Goal: Complete application form

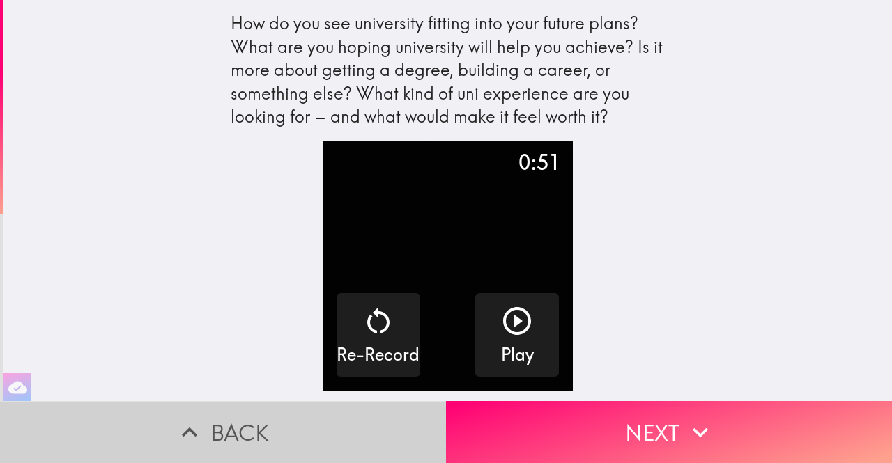
click at [267, 427] on button "Back" at bounding box center [223, 432] width 446 height 62
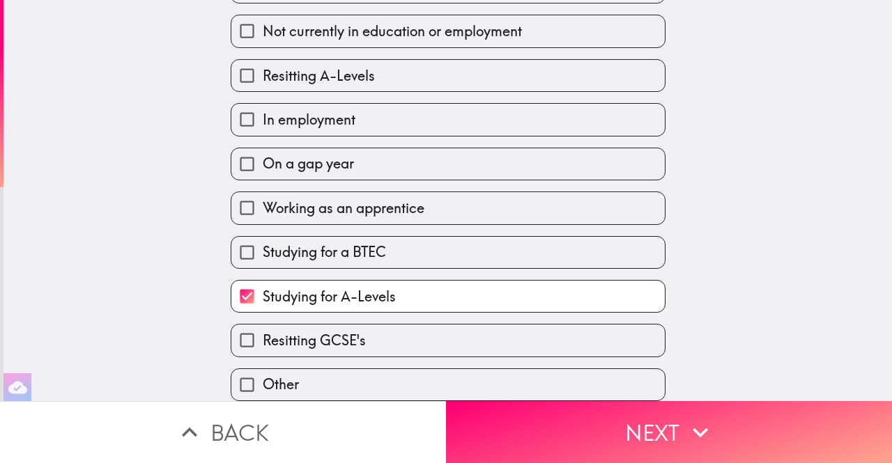
scroll to position [118, 0]
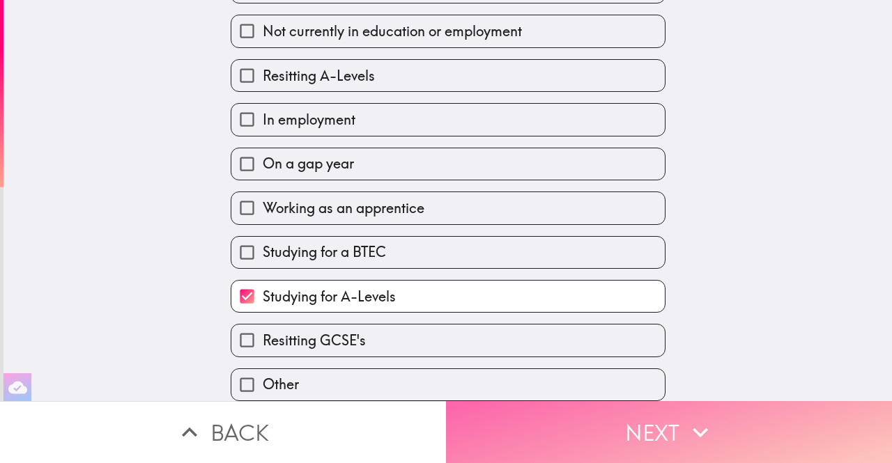
click at [586, 409] on button "Next" at bounding box center [669, 432] width 446 height 62
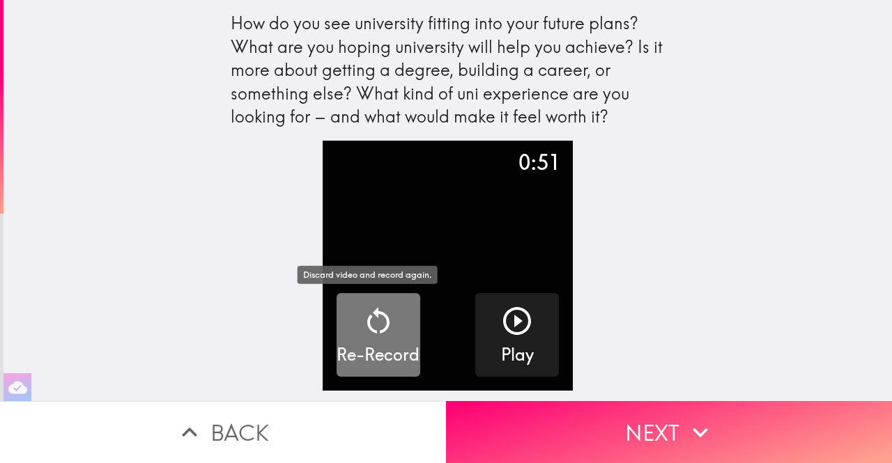
click at [394, 330] on div "Re-Record" at bounding box center [377, 335] width 83 height 63
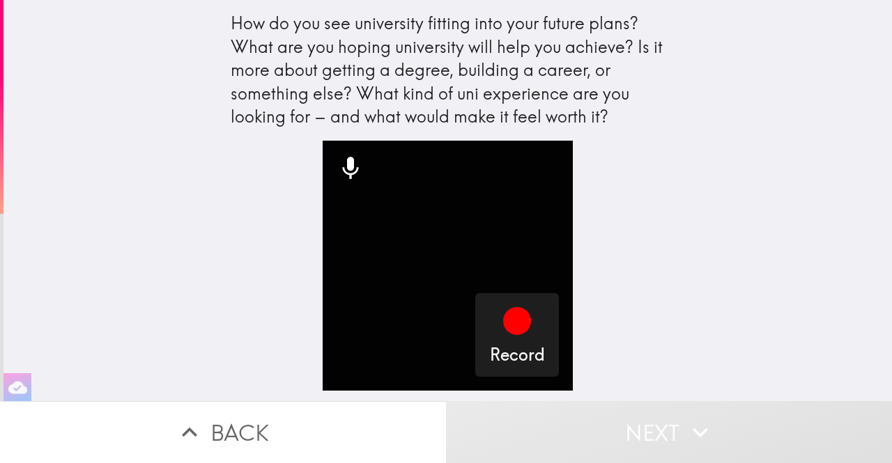
click at [676, 218] on div "How do you see university fitting into your future plans? What are you hoping u…" at bounding box center [447, 200] width 888 height 401
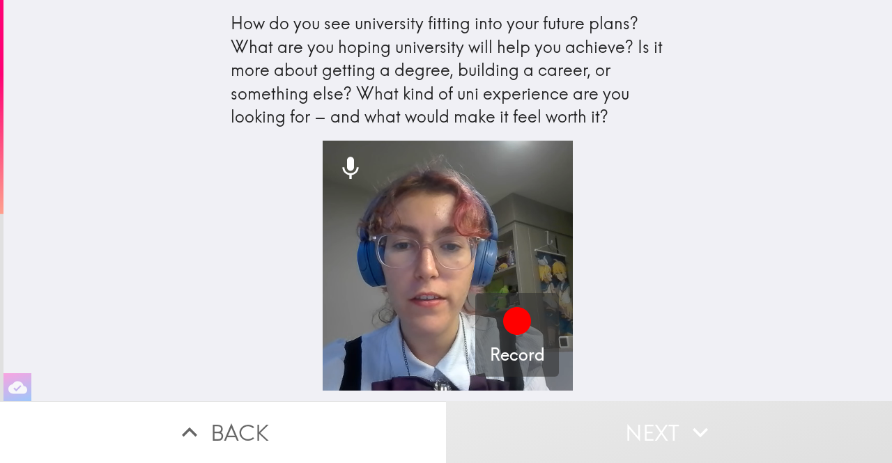
click at [719, 253] on div "How do you see university fitting into your future plans? What are you hoping u…" at bounding box center [447, 200] width 888 height 401
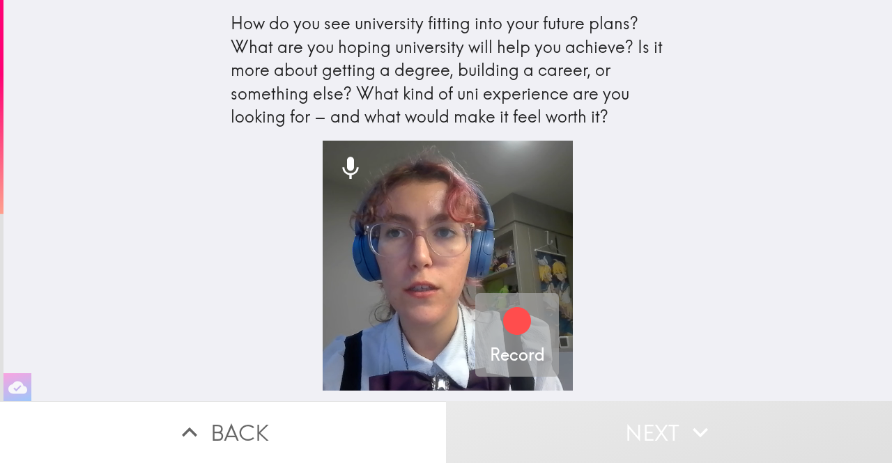
click at [509, 317] on icon "button" at bounding box center [517, 321] width 28 height 28
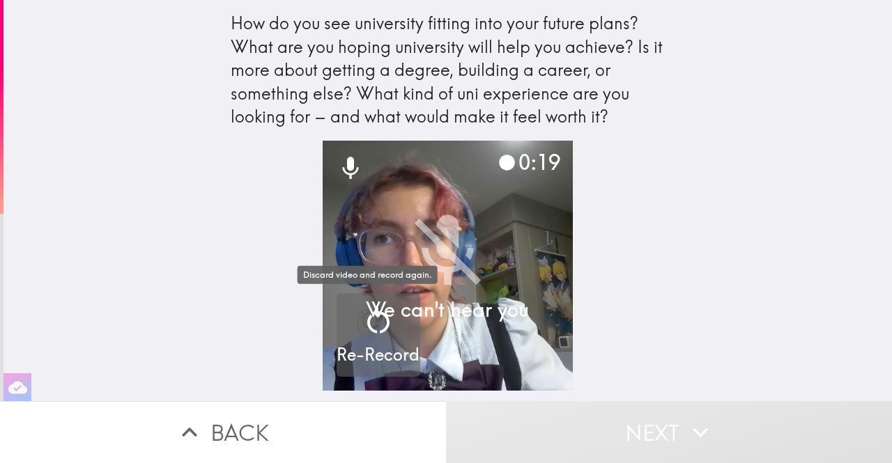
click at [368, 314] on icon "button" at bounding box center [377, 320] width 33 height 33
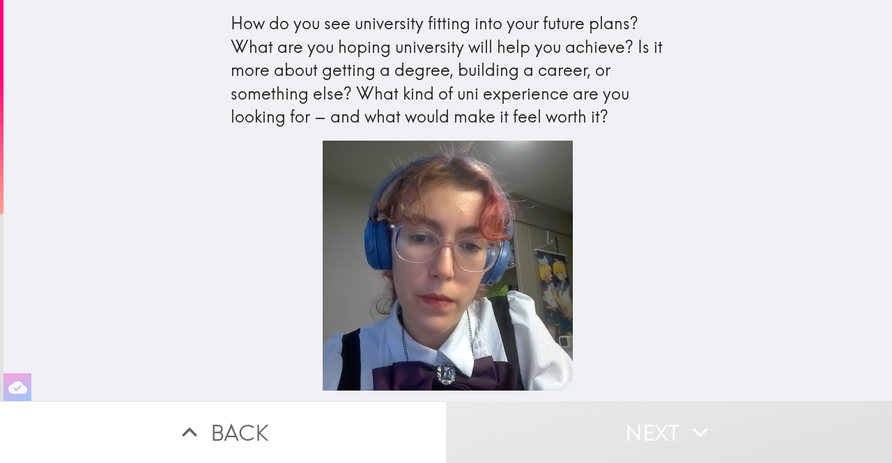
click at [368, 209] on video "button" at bounding box center [447, 266] width 250 height 250
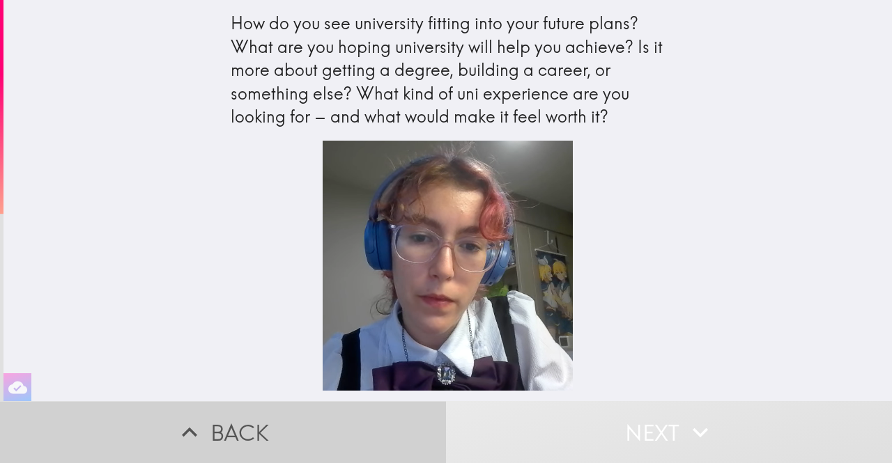
click at [210, 433] on button "Back" at bounding box center [223, 432] width 446 height 62
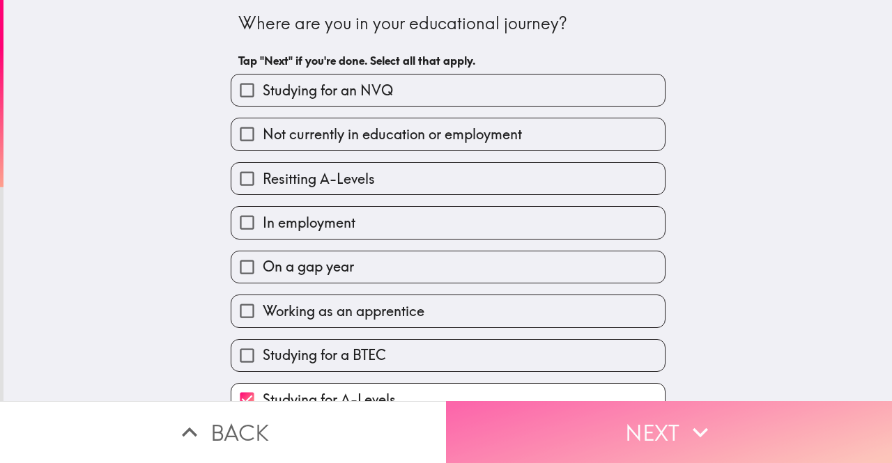
click at [538, 435] on button "Next" at bounding box center [669, 432] width 446 height 62
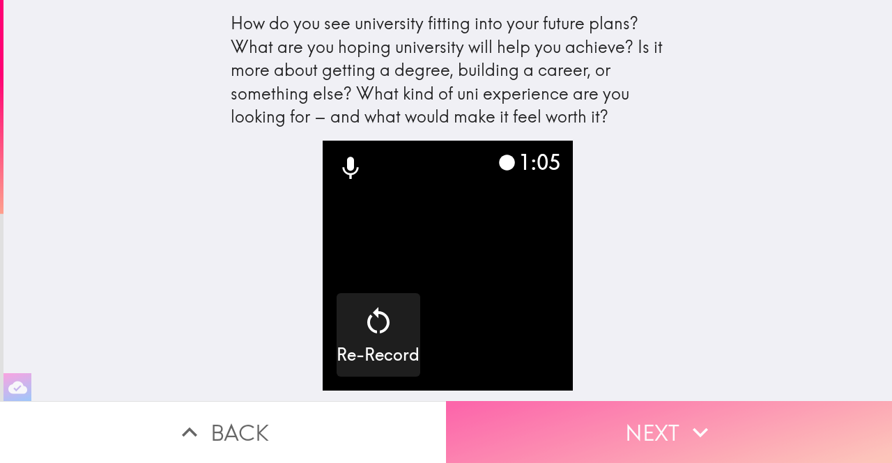
click at [641, 401] on button "Next" at bounding box center [669, 432] width 446 height 62
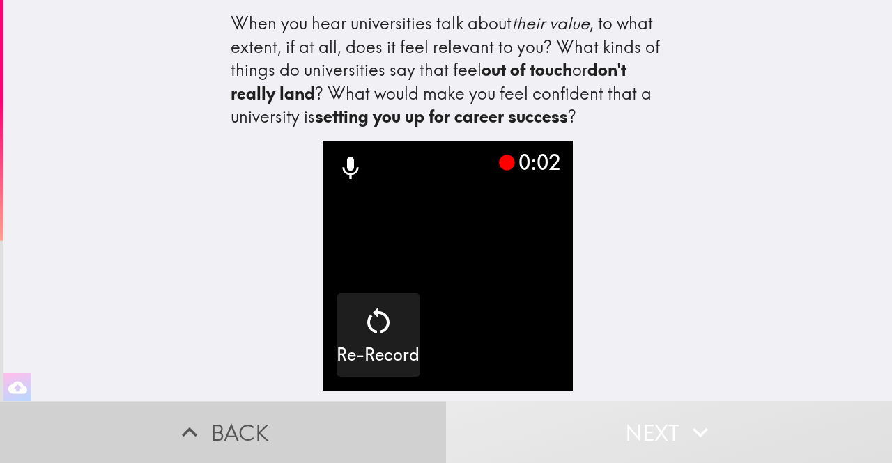
click at [305, 431] on button "Back" at bounding box center [223, 432] width 446 height 62
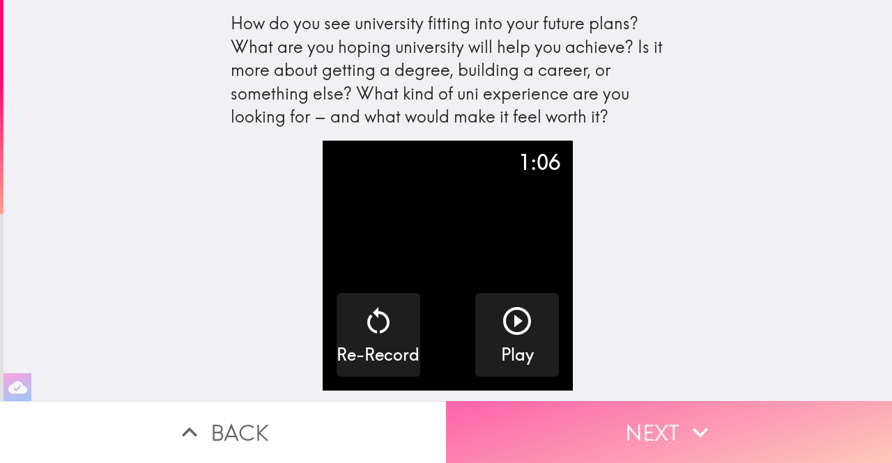
click at [613, 411] on button "Next" at bounding box center [669, 432] width 446 height 62
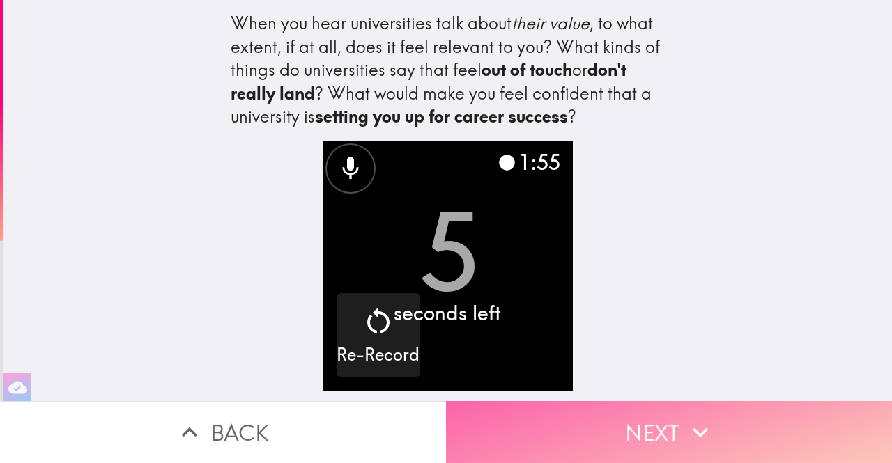
click at [584, 437] on button "Next" at bounding box center [669, 432] width 446 height 62
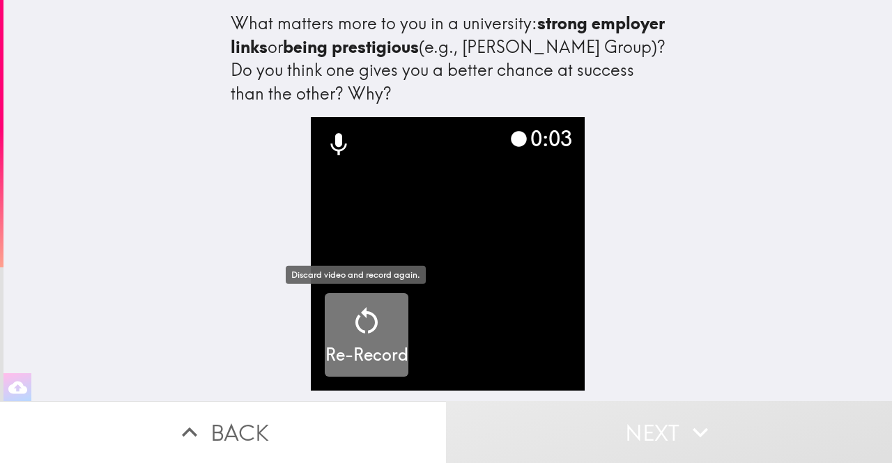
click at [358, 324] on icon "button" at bounding box center [366, 320] width 33 height 33
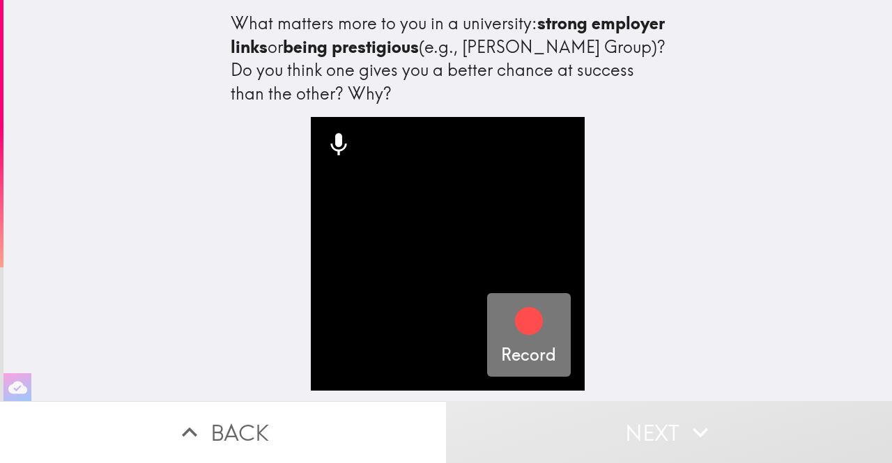
click at [515, 327] on icon "button" at bounding box center [529, 321] width 28 height 28
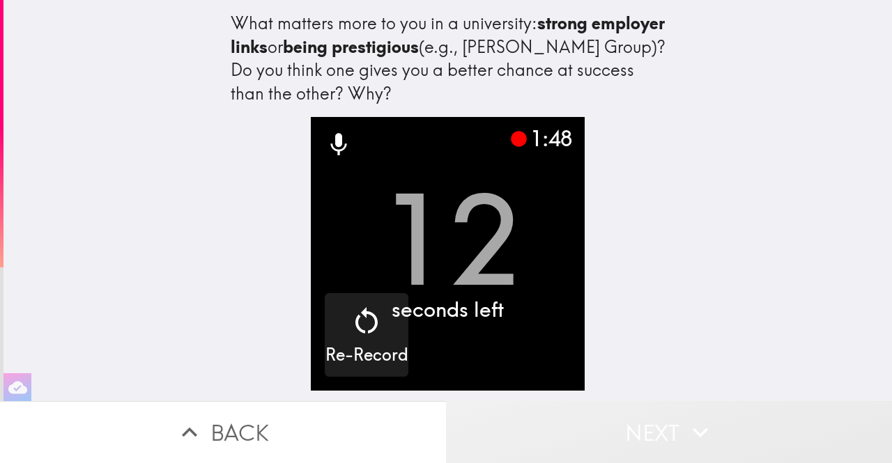
click at [585, 437] on button "Next" at bounding box center [669, 432] width 446 height 62
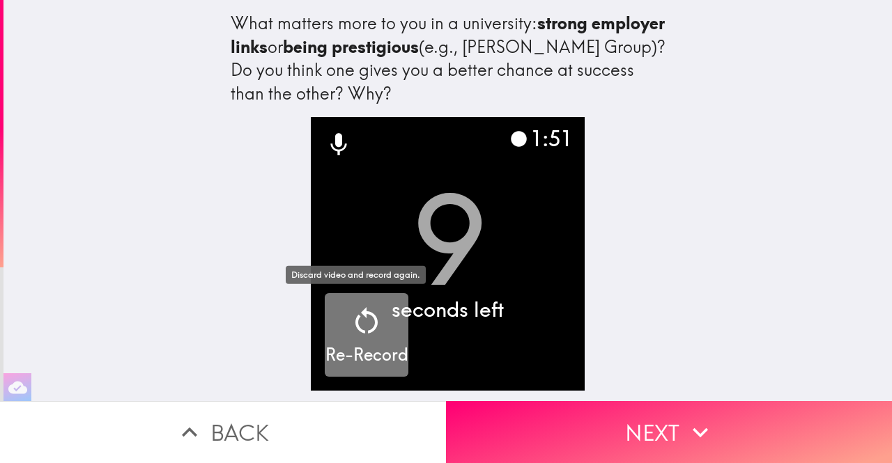
click at [332, 344] on h5 "Re-Record" at bounding box center [366, 355] width 83 height 24
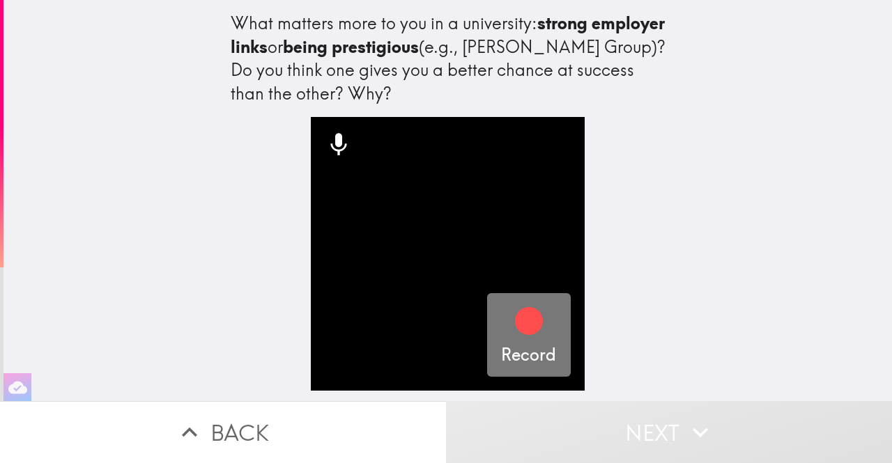
click at [527, 341] on div "button" at bounding box center [528, 323] width 33 height 39
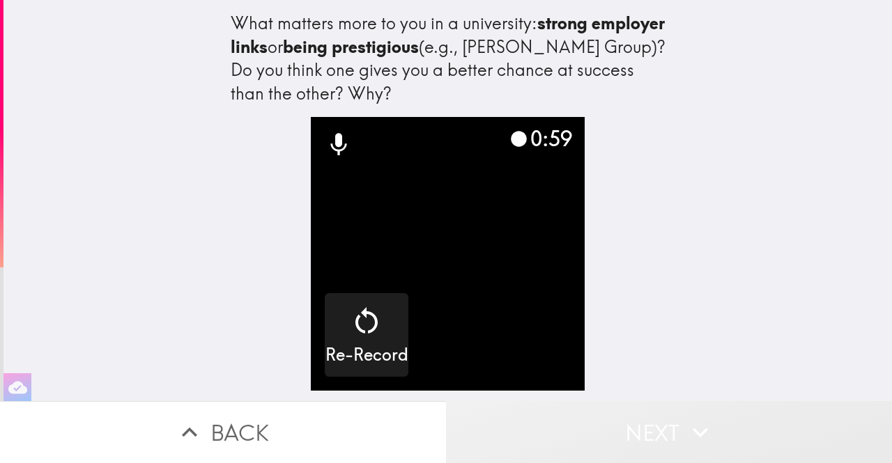
click at [635, 447] on button "Next" at bounding box center [669, 432] width 446 height 62
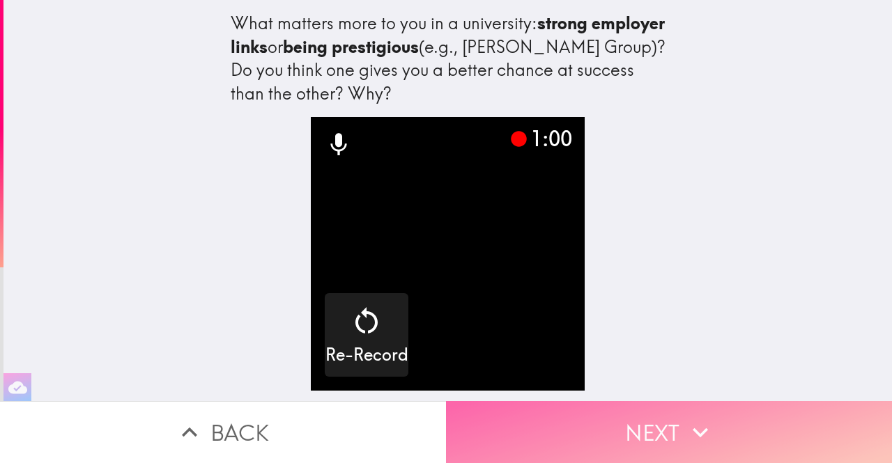
click at [621, 417] on button "Next" at bounding box center [669, 432] width 446 height 62
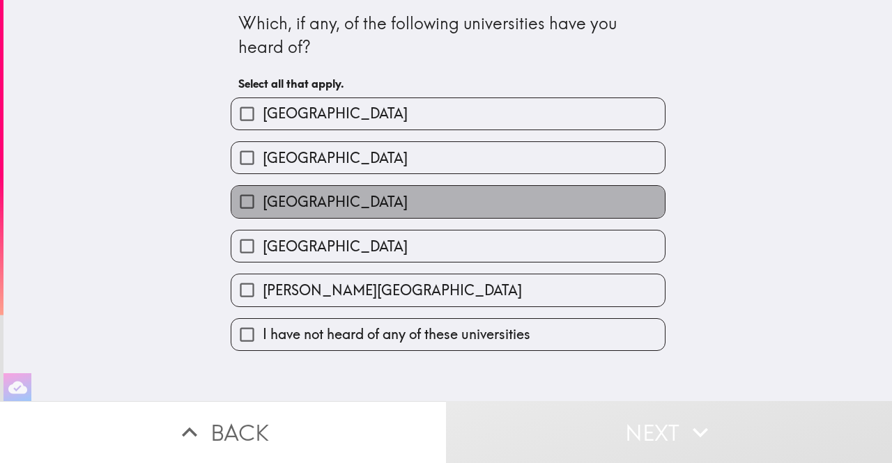
click at [387, 216] on label "[GEOGRAPHIC_DATA]" at bounding box center [447, 201] width 433 height 31
click at [263, 216] on input "[GEOGRAPHIC_DATA]" at bounding box center [246, 201] width 31 height 31
checkbox input "true"
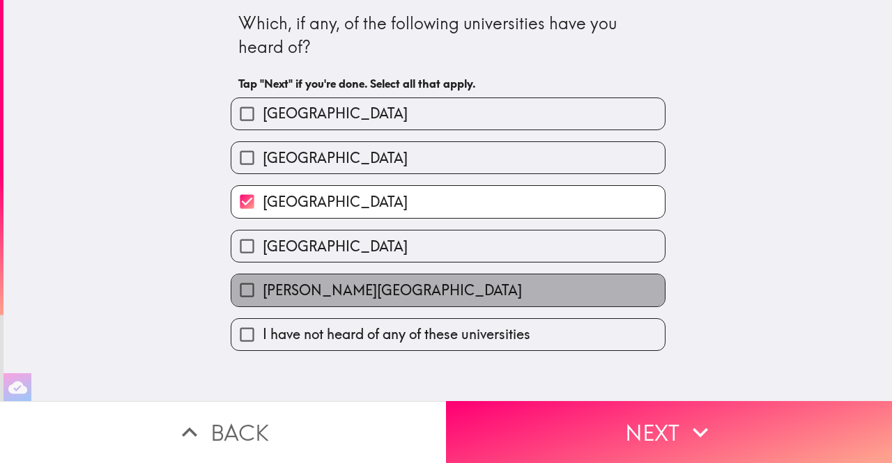
click at [401, 304] on label "[PERSON_NAME][GEOGRAPHIC_DATA]" at bounding box center [447, 289] width 433 height 31
click at [263, 304] on input "[PERSON_NAME][GEOGRAPHIC_DATA]" at bounding box center [246, 289] width 31 height 31
checkbox input "true"
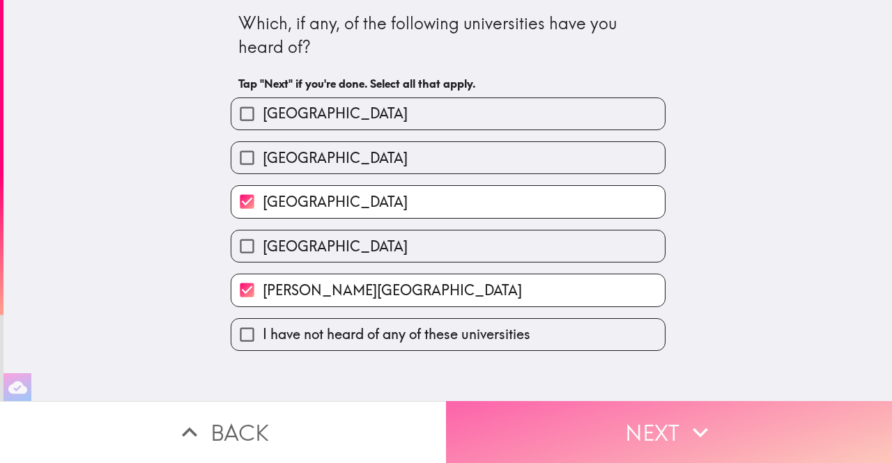
click at [529, 416] on button "Next" at bounding box center [669, 432] width 446 height 62
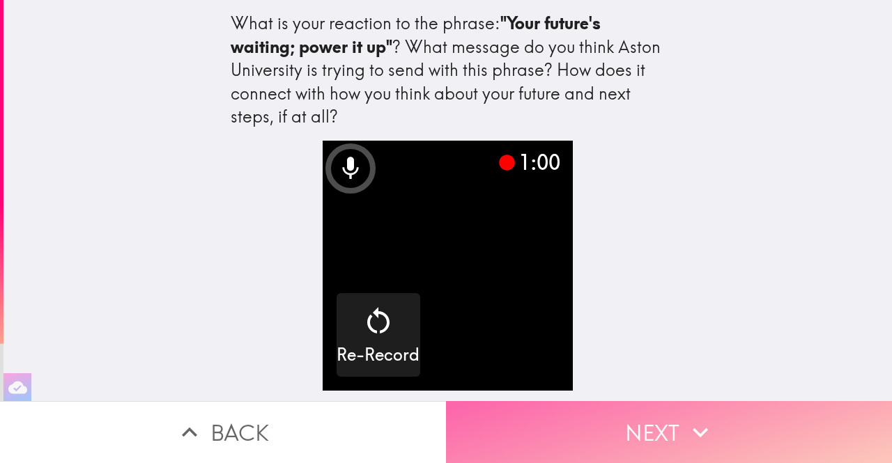
click at [600, 419] on button "Next" at bounding box center [669, 432] width 446 height 62
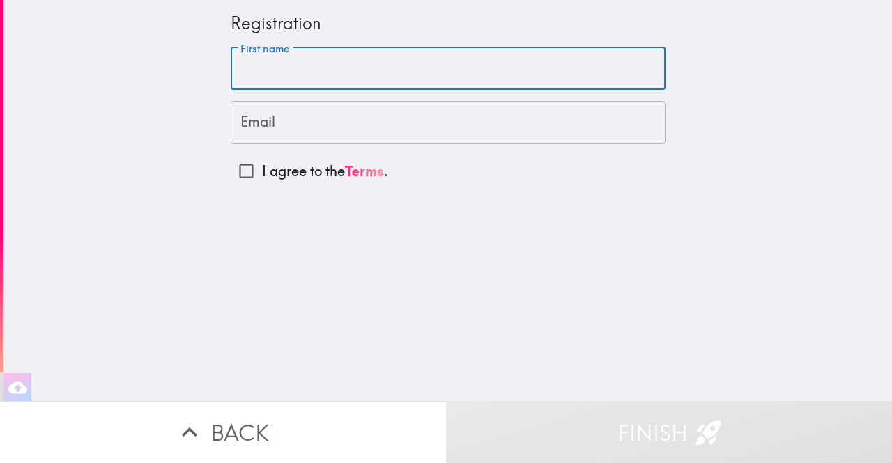
click at [293, 84] on input "First name" at bounding box center [448, 68] width 435 height 43
type input "Valentine"
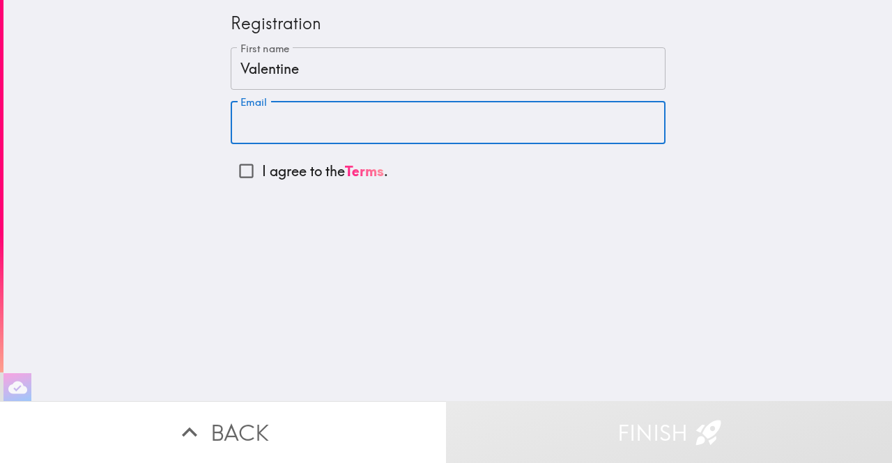
click at [287, 116] on input "Email" at bounding box center [448, 122] width 435 height 43
type input "[EMAIL_ADDRESS][DOMAIN_NAME]"
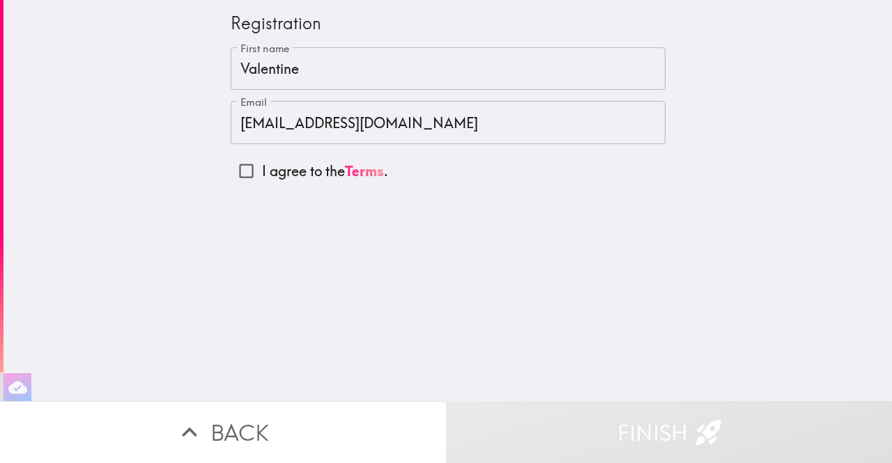
click at [264, 171] on p "I agree to the Terms ." at bounding box center [325, 172] width 126 height 20
click at [262, 171] on input "I agree to the Terms ." at bounding box center [246, 170] width 31 height 31
checkbox input "true"
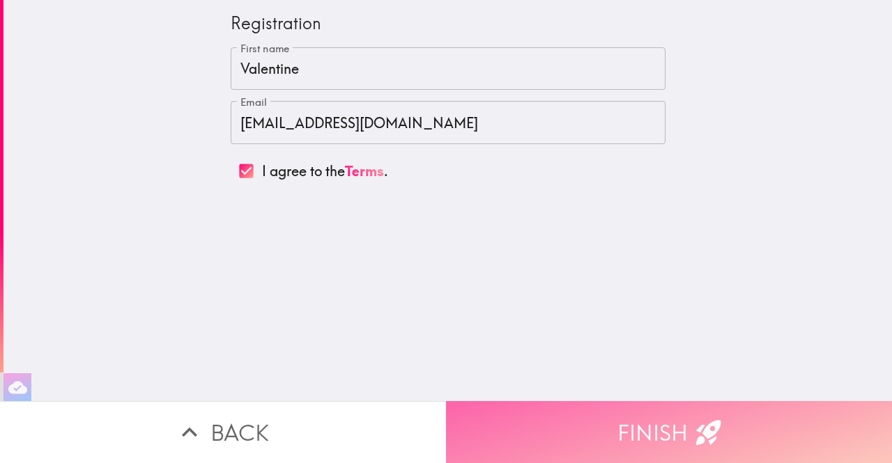
click at [540, 421] on button "Finish" at bounding box center [669, 432] width 446 height 62
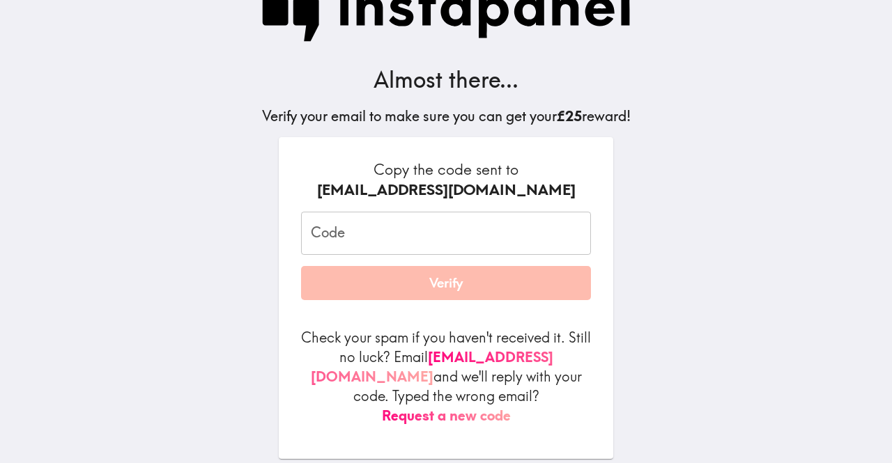
scroll to position [61, 0]
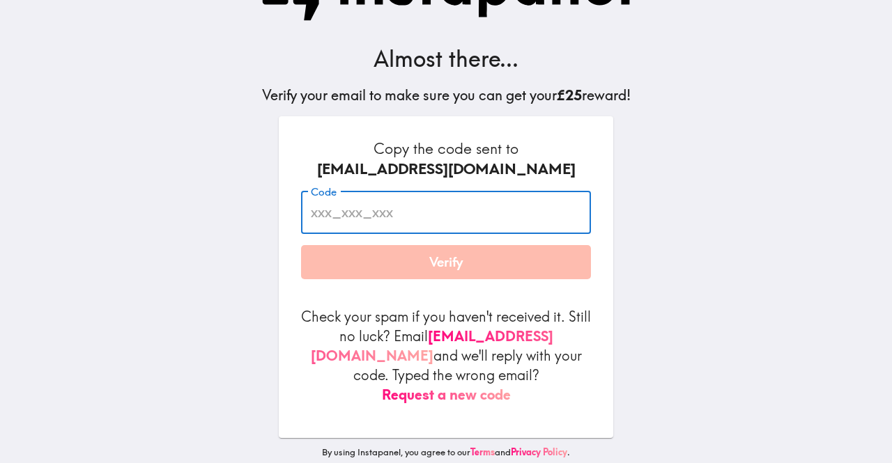
click at [340, 225] on input "Code" at bounding box center [446, 212] width 290 height 43
type input "Ne5_3hf_6Aq"
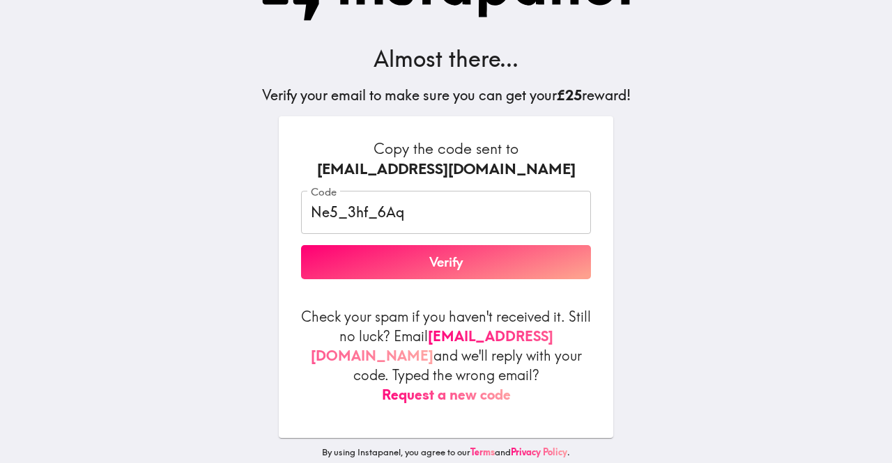
click at [544, 311] on p "Check your spam if you haven't received it. Still no luck? Email [EMAIL_ADDRESS…" at bounding box center [446, 356] width 290 height 98
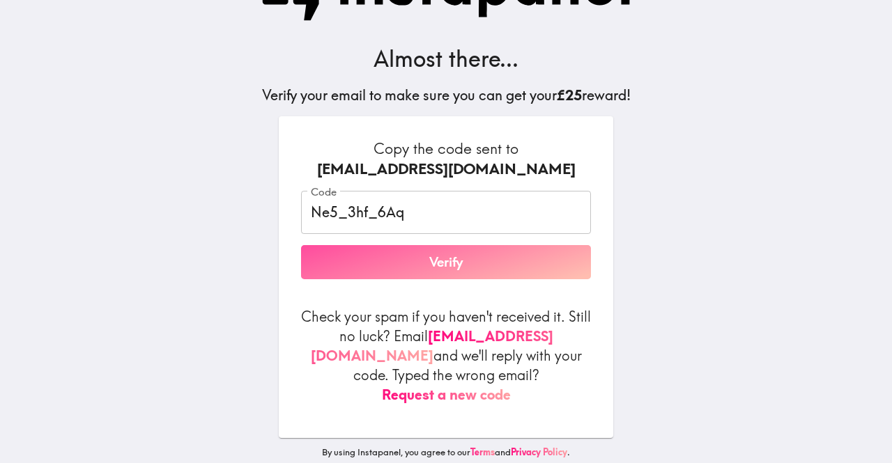
click at [456, 261] on button "Verify" at bounding box center [446, 262] width 290 height 35
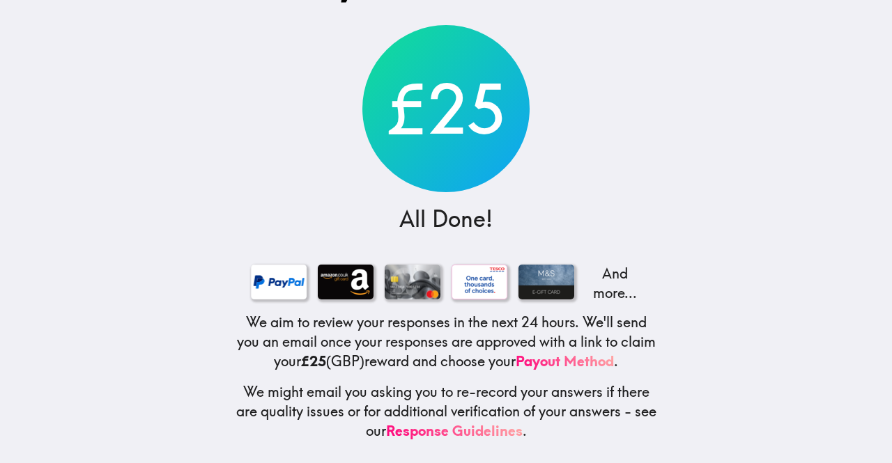
scroll to position [74, 0]
